Goal: Task Accomplishment & Management: Use online tool/utility

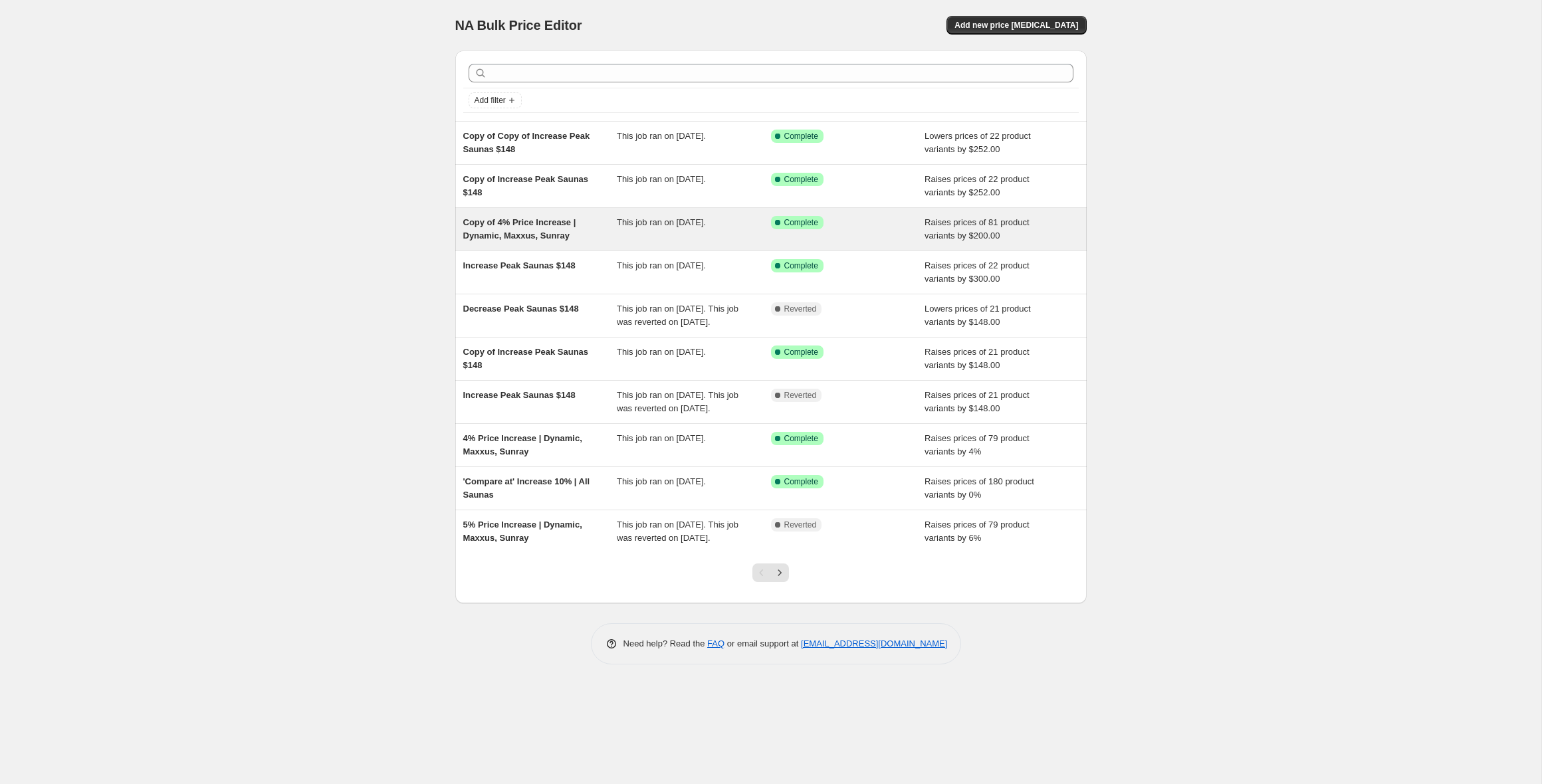
click at [545, 238] on span "Copy of 4% Price Increase | Dynamic, Maxxus, Sunray" at bounding box center [519, 229] width 113 height 23
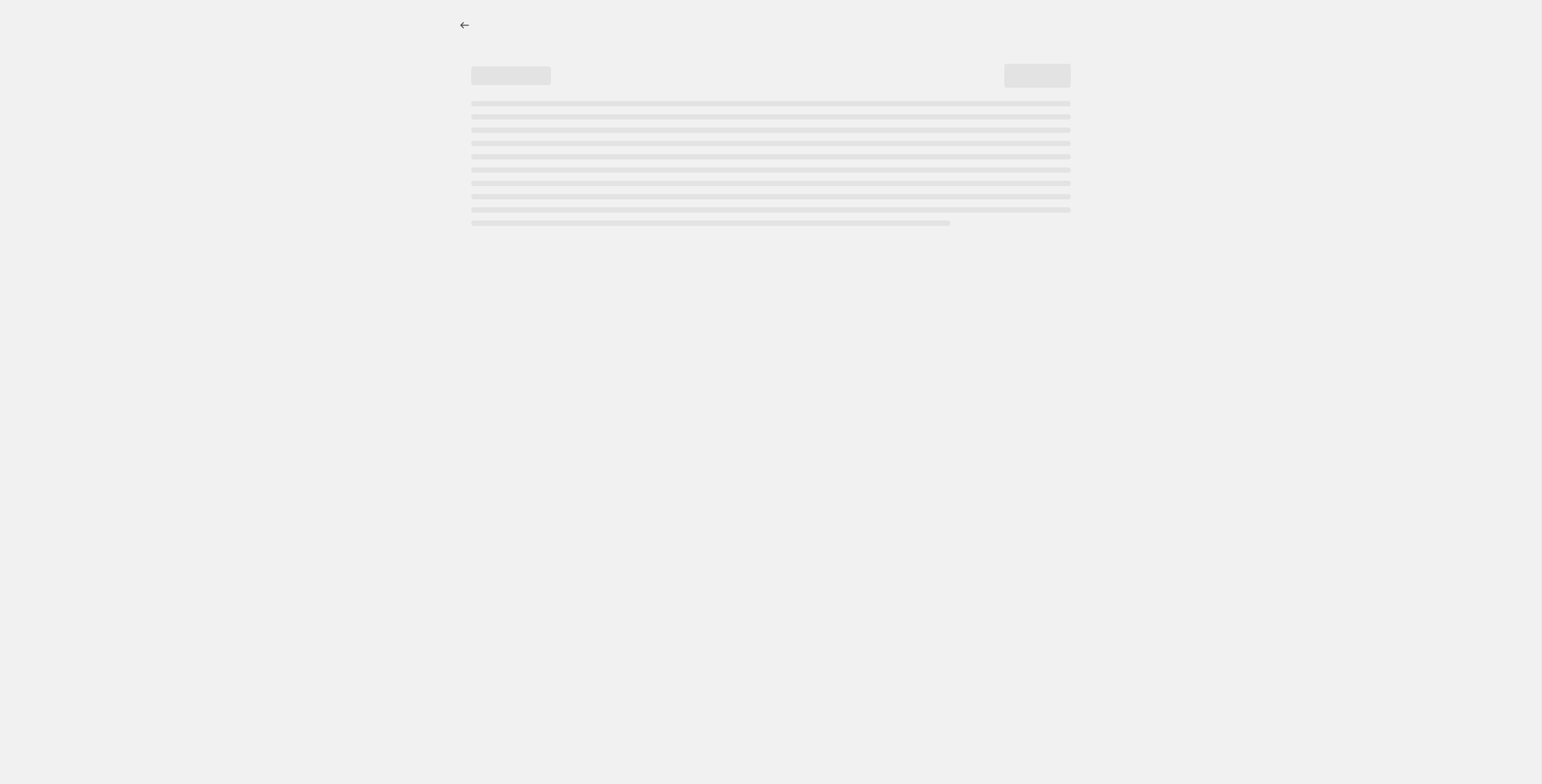
select select "by"
select select "no_change"
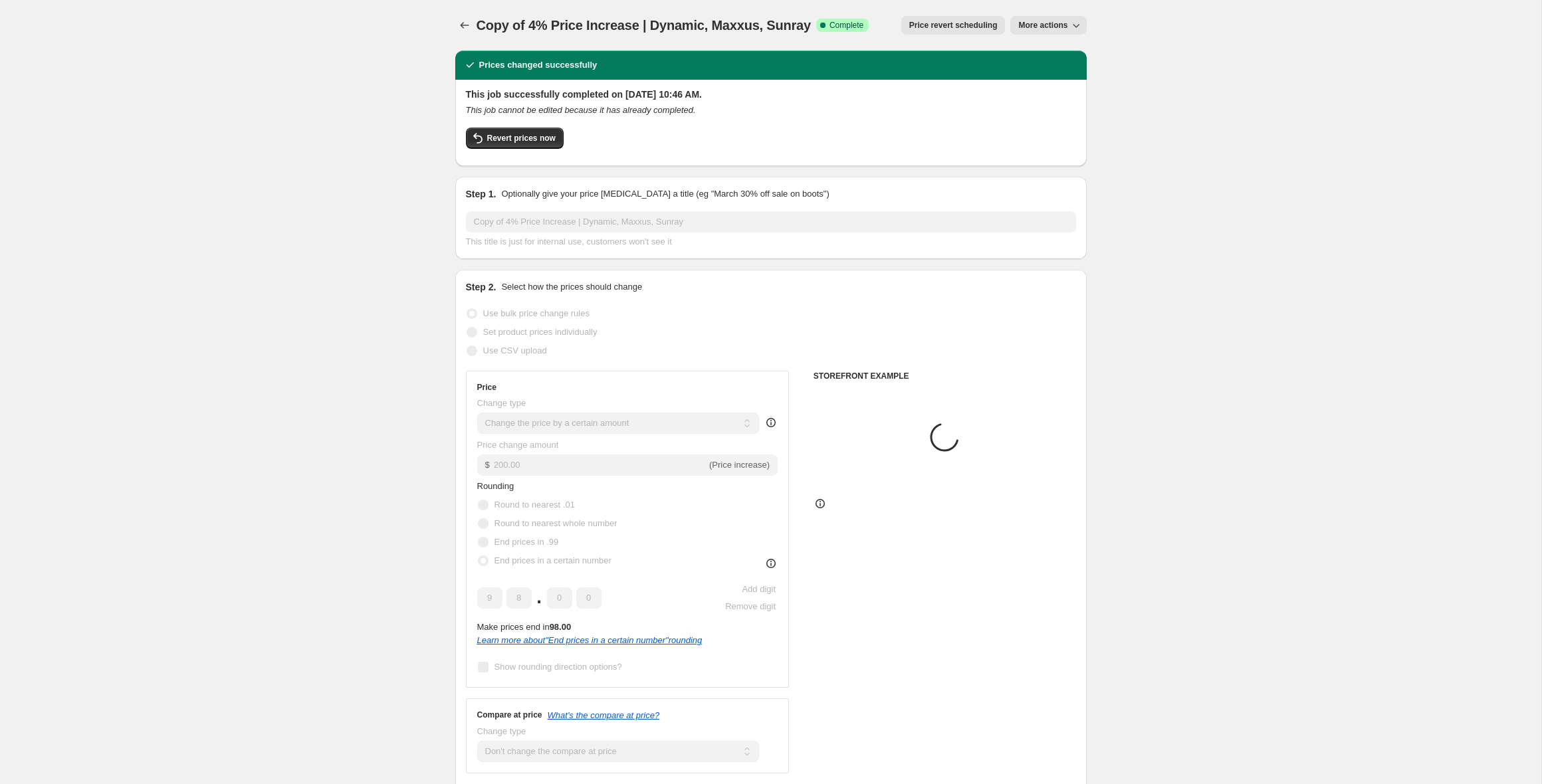
select select "vendor"
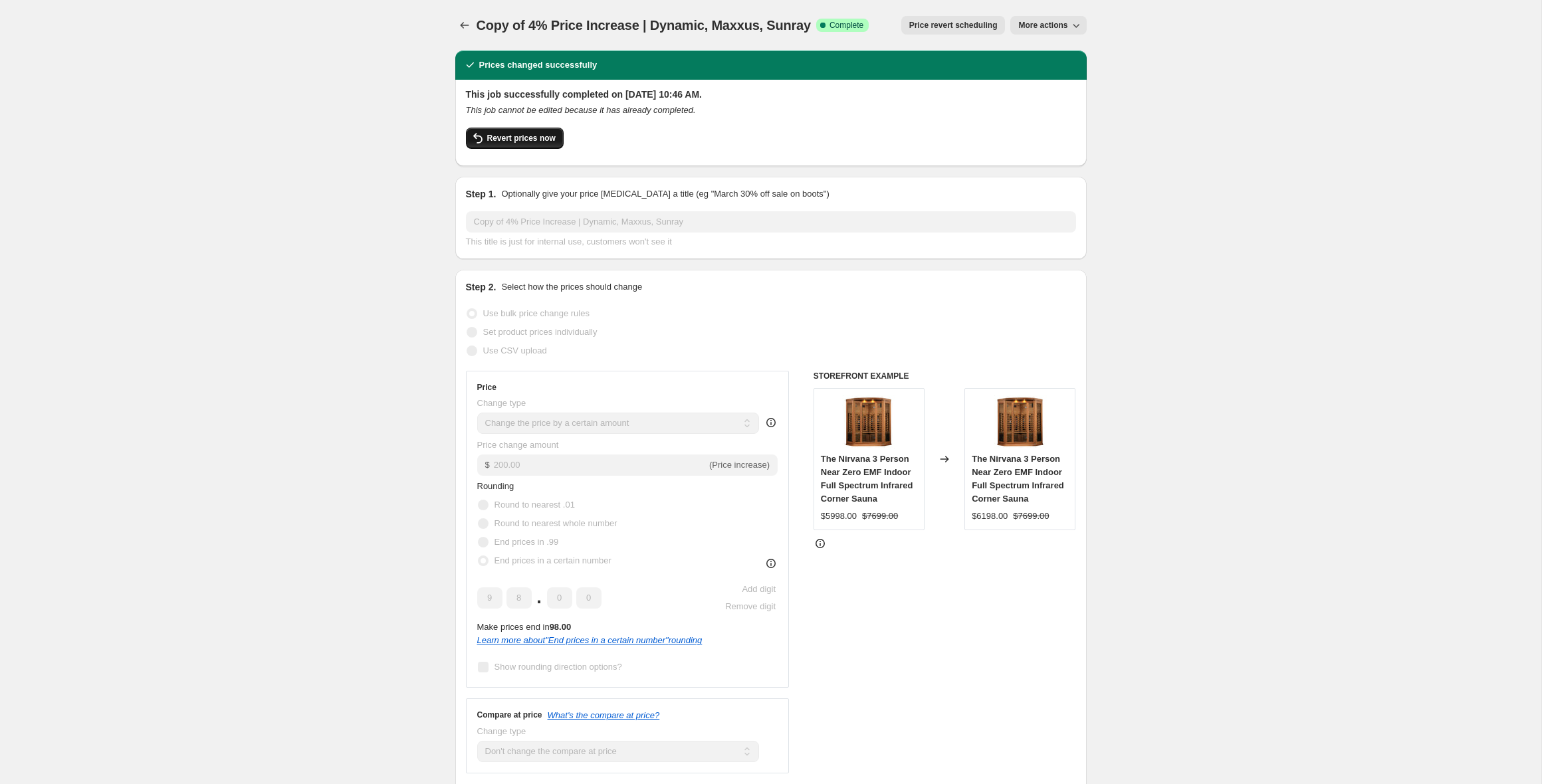
click at [508, 131] on button "Revert prices now" at bounding box center [515, 139] width 98 height 21
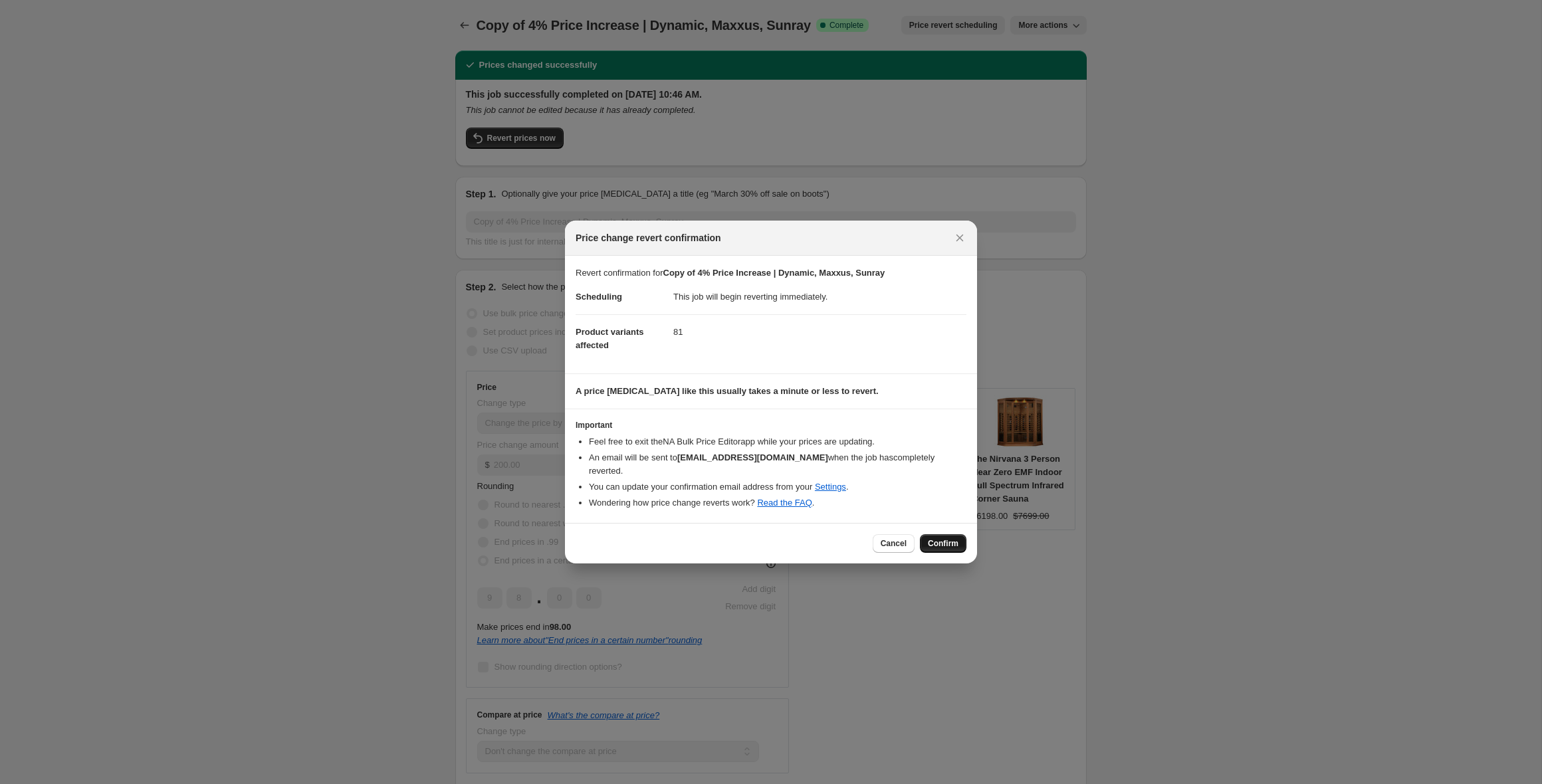
click at [945, 545] on span "Confirm" at bounding box center [944, 544] width 31 height 11
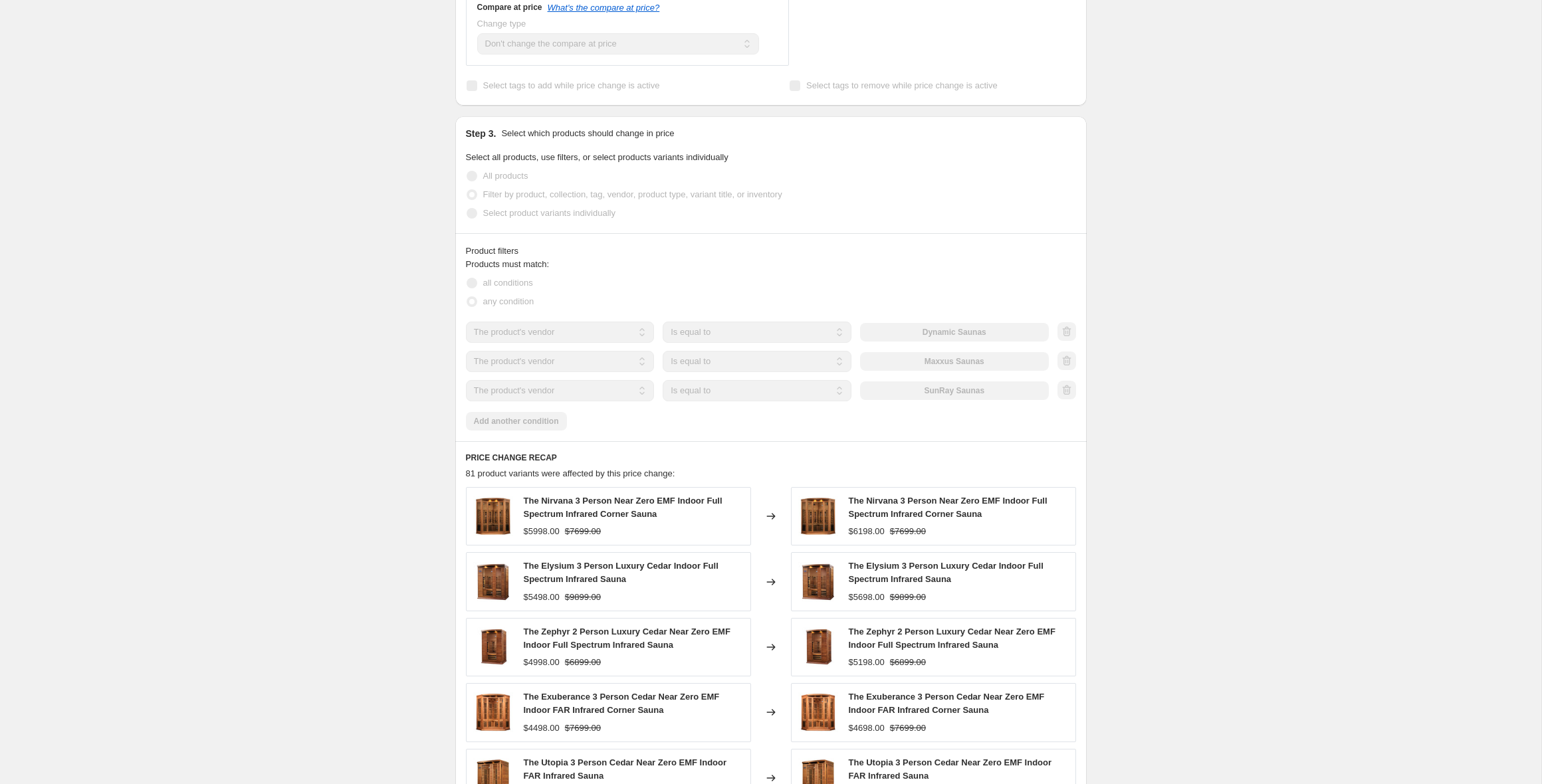
scroll to position [681, 0]
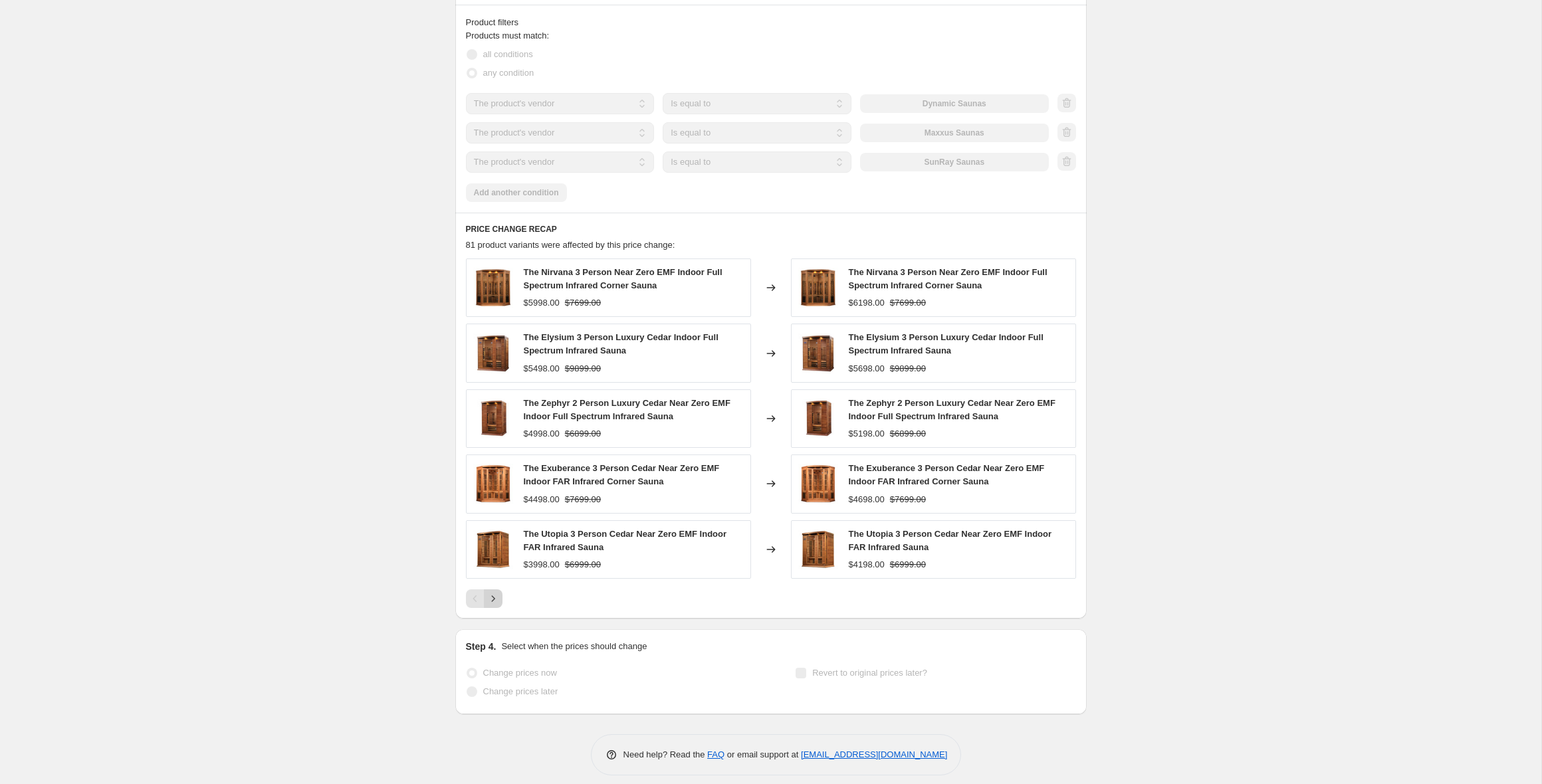
click at [487, 594] on icon "Next" at bounding box center [493, 599] width 14 height 14
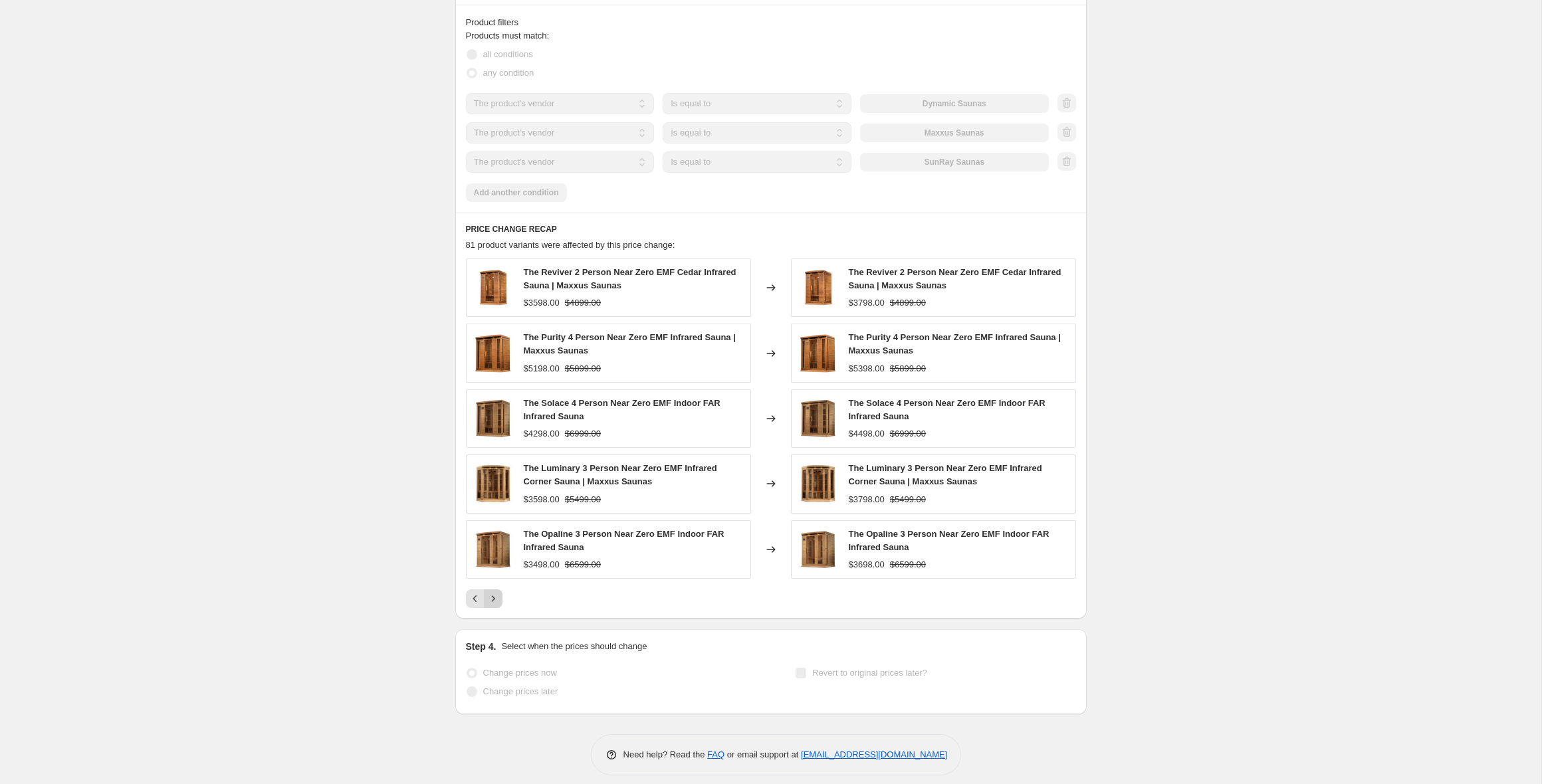
click at [490, 599] on icon "Next" at bounding box center [493, 599] width 14 height 14
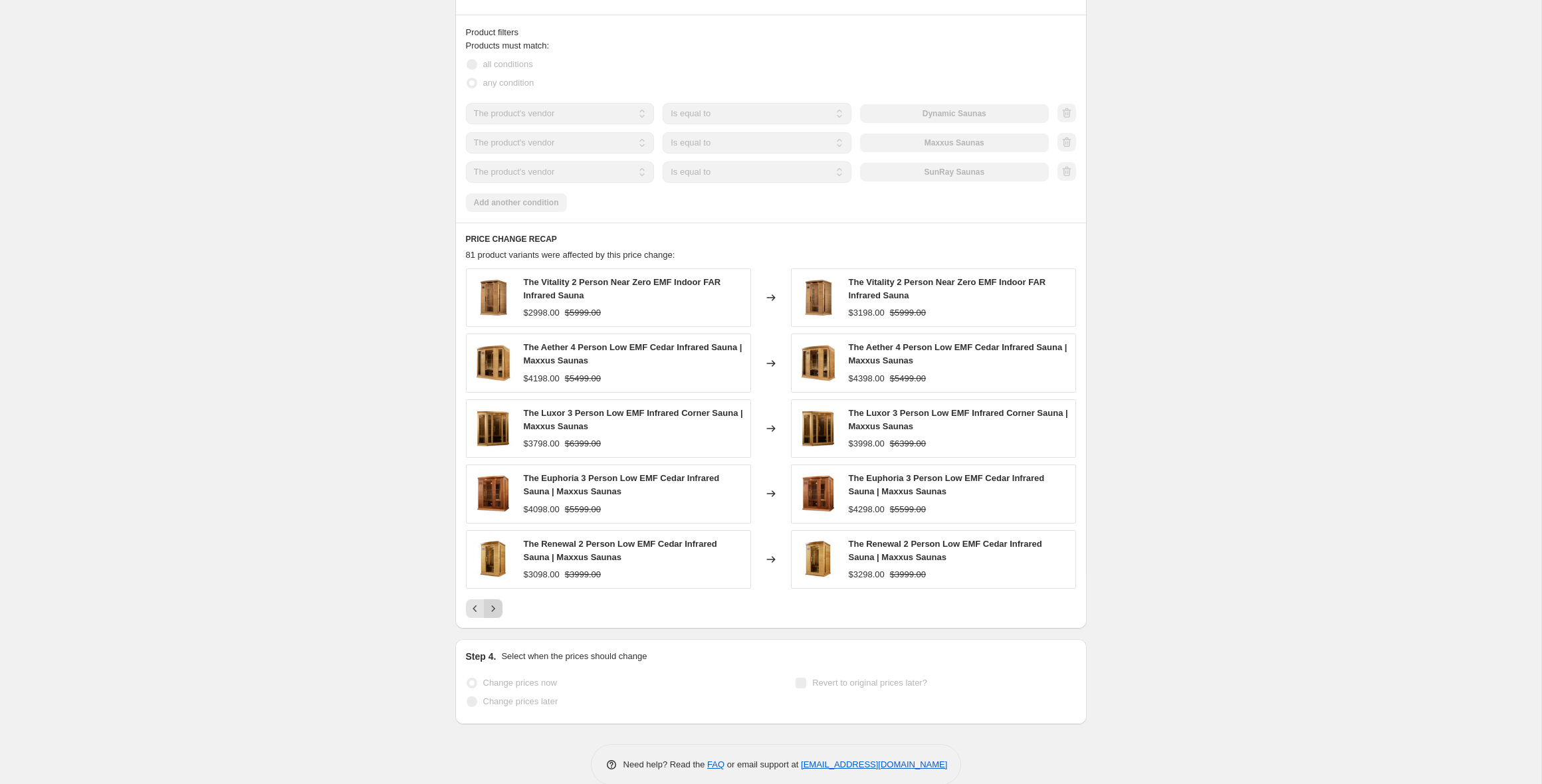
scroll to position [871, 0]
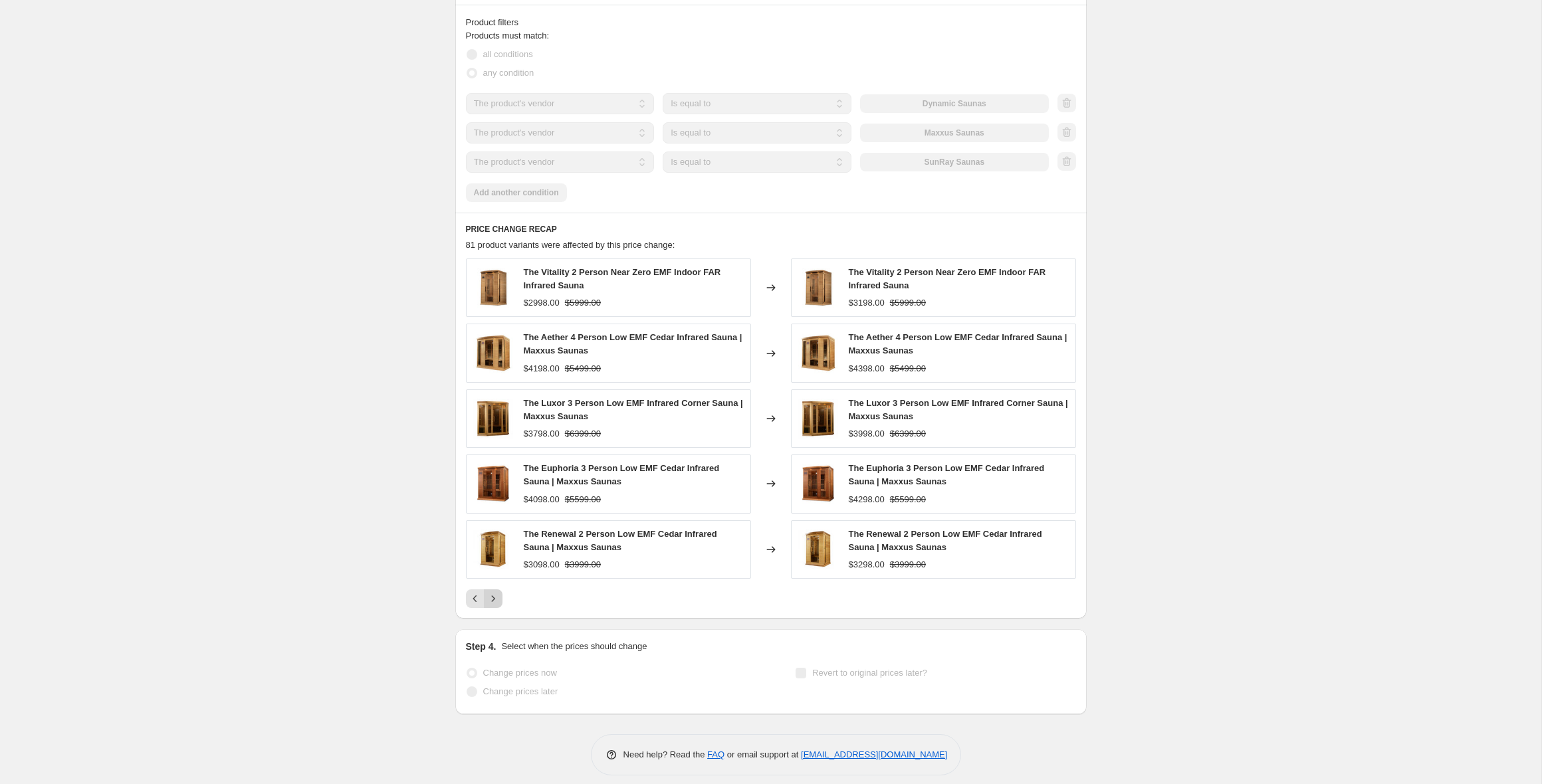
click at [492, 600] on icon "Next" at bounding box center [493, 599] width 14 height 14
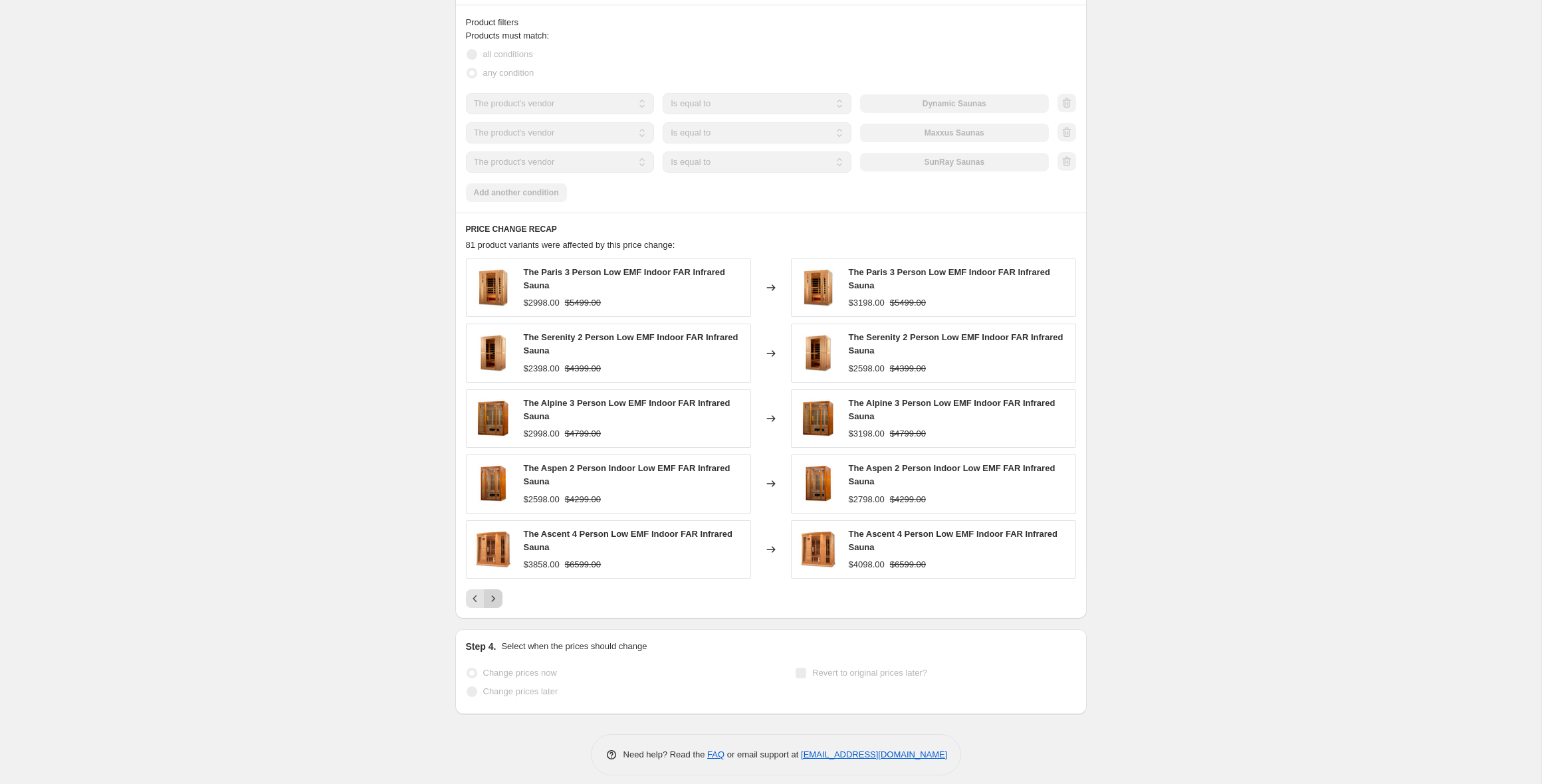
click at [492, 600] on icon "Next" at bounding box center [493, 599] width 14 height 14
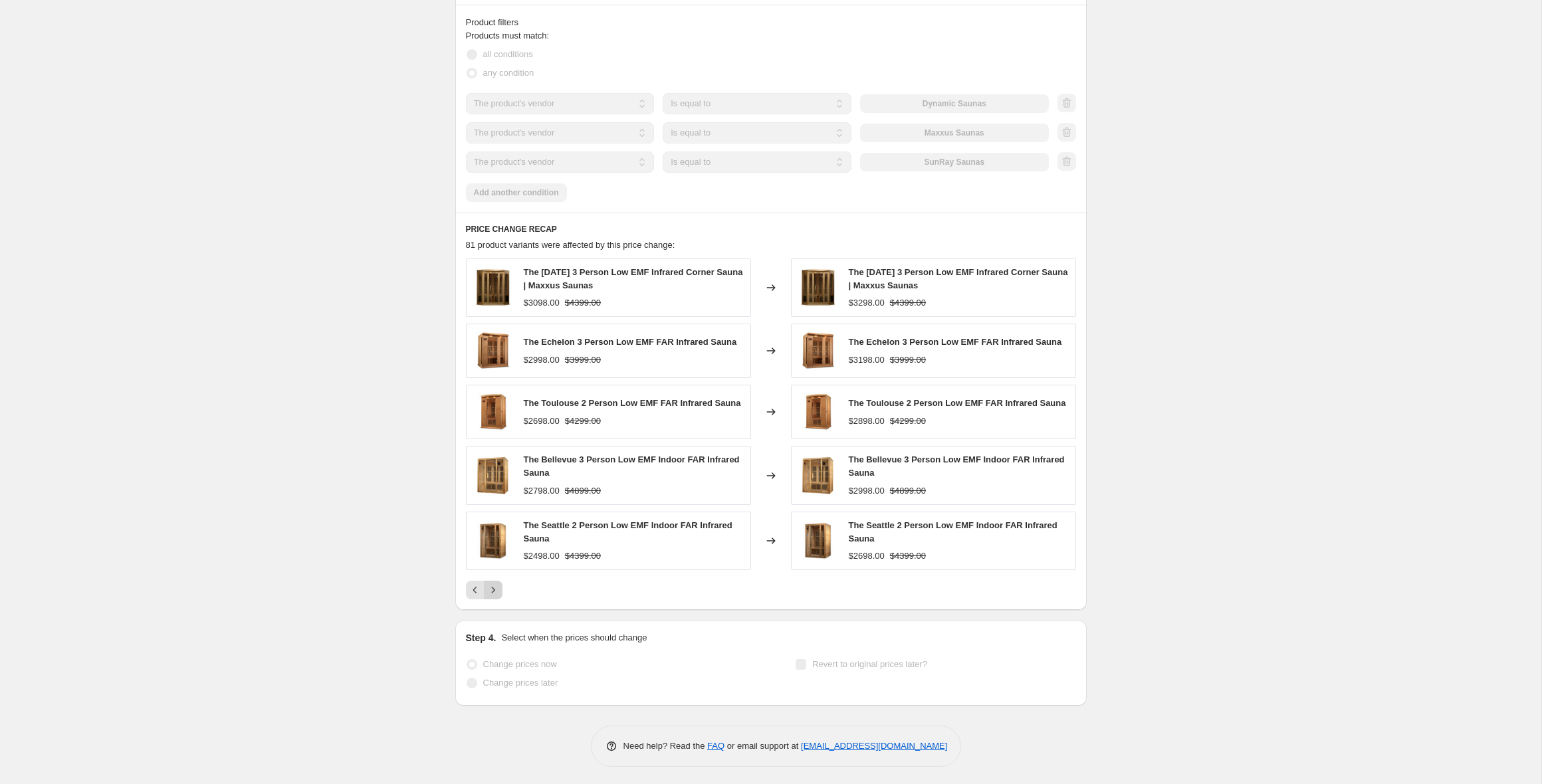
click at [492, 597] on button "Next" at bounding box center [492, 589] width 18 height 18
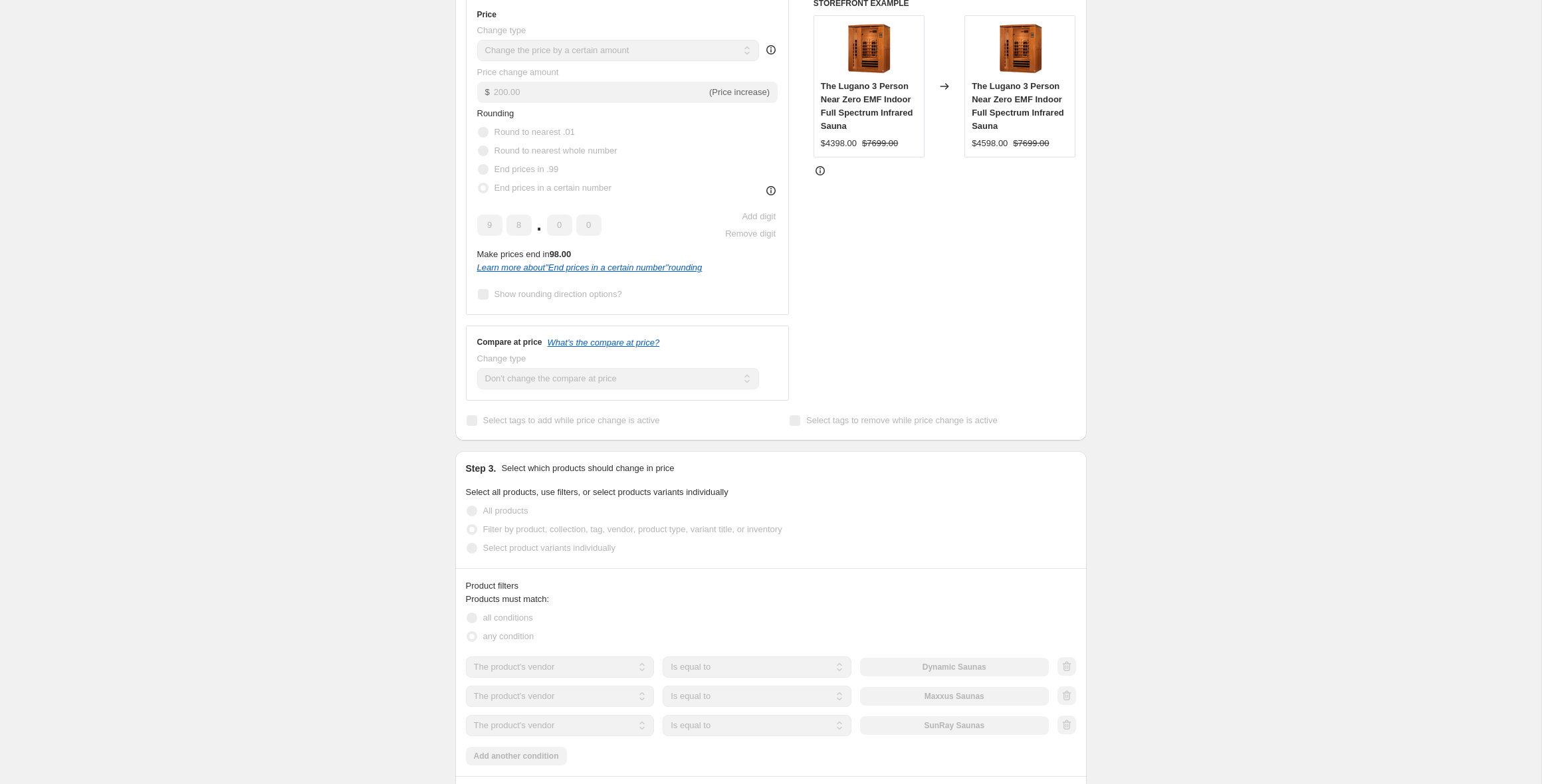
scroll to position [0, 0]
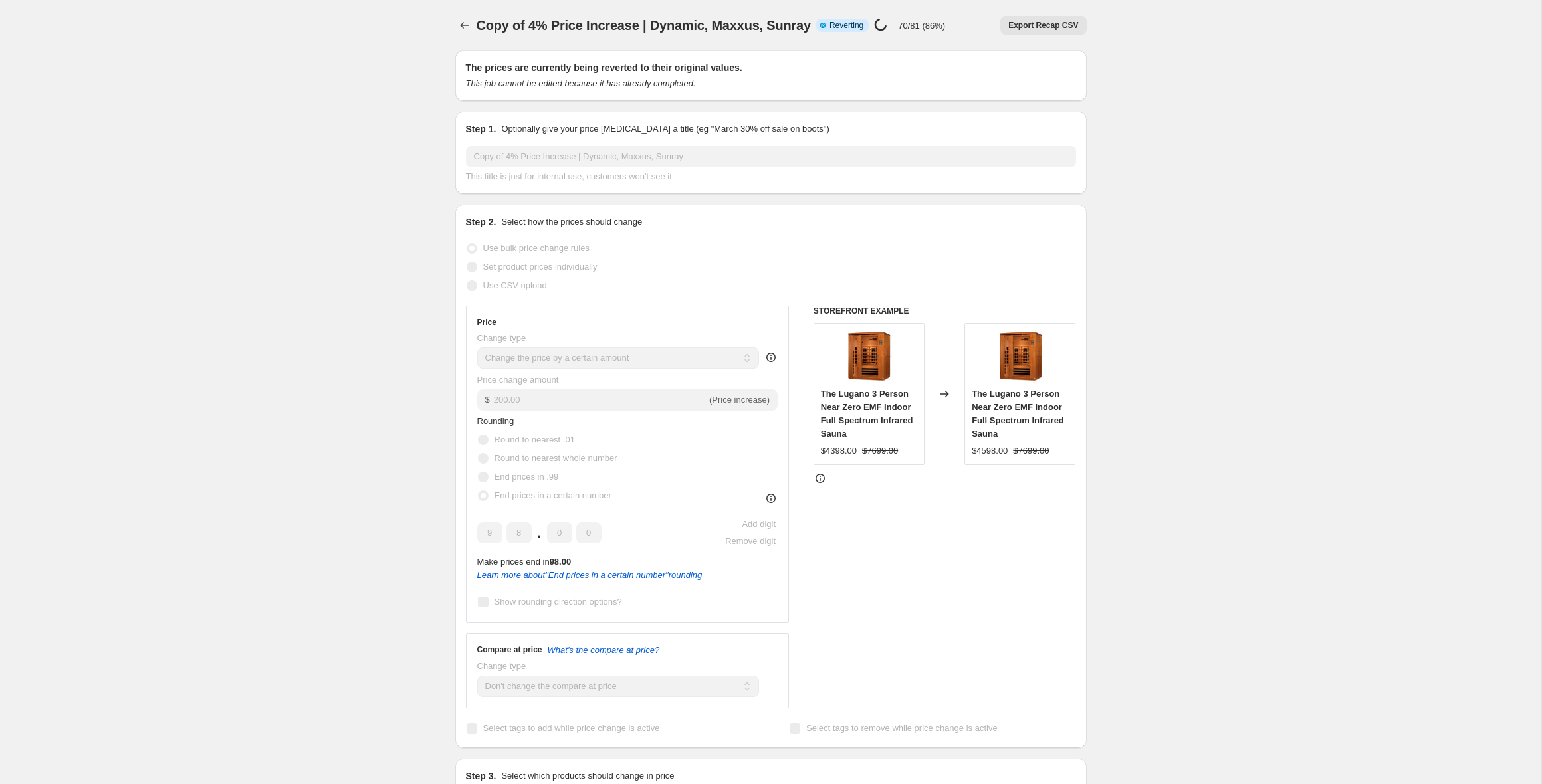
select select "by"
select select "no_change"
select select "vendor"
